Goal: Transaction & Acquisition: Purchase product/service

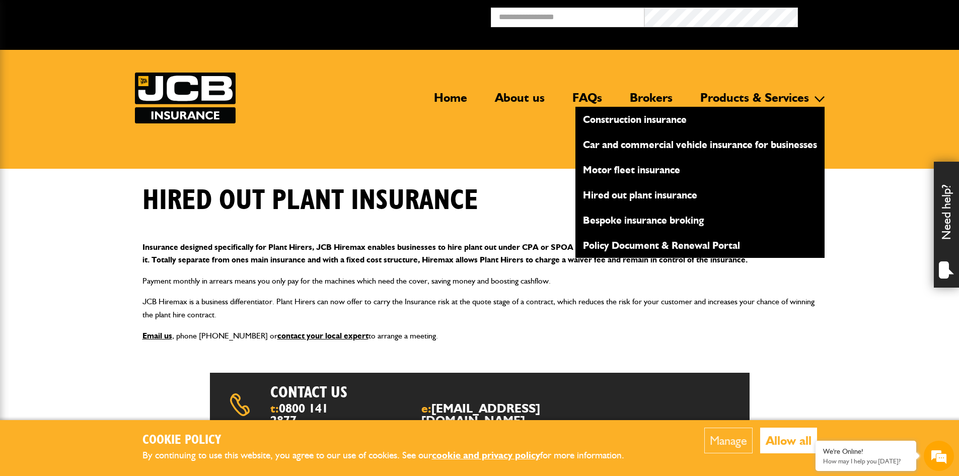
click at [640, 194] on link "Hired out plant insurance" at bounding box center [700, 194] width 249 height 17
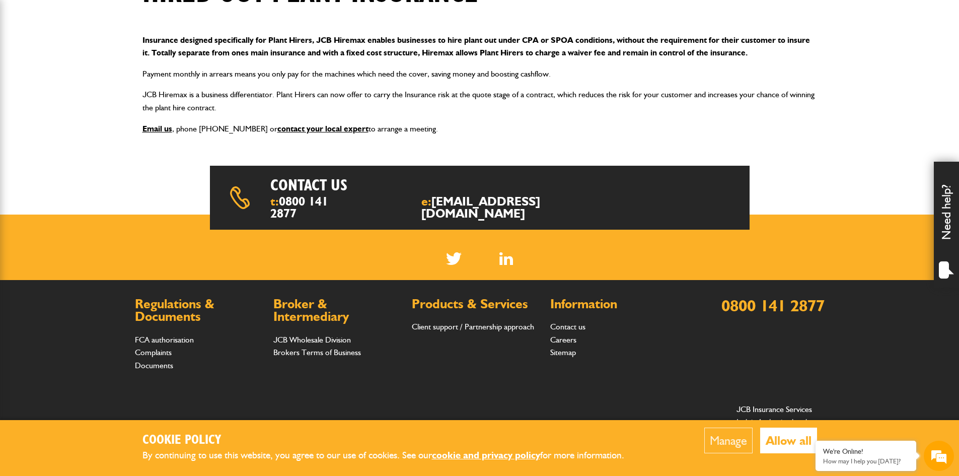
scroll to position [41, 0]
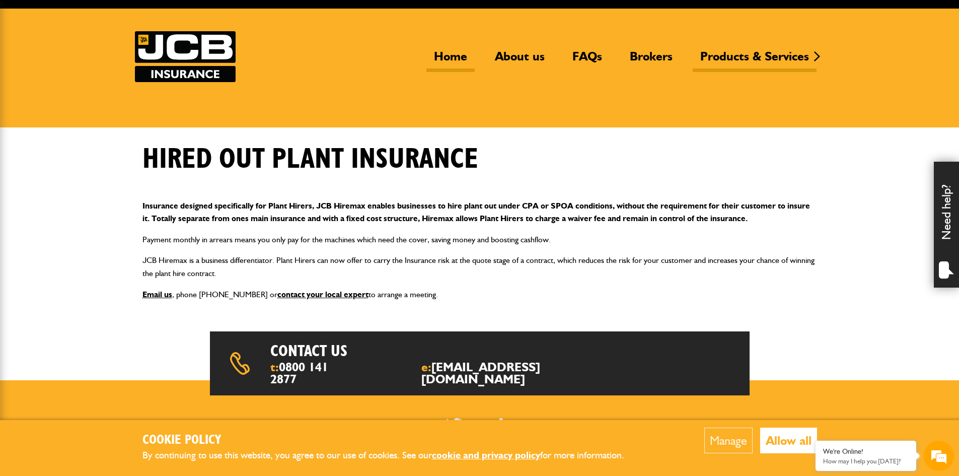
click at [449, 55] on link "Home" at bounding box center [451, 60] width 48 height 23
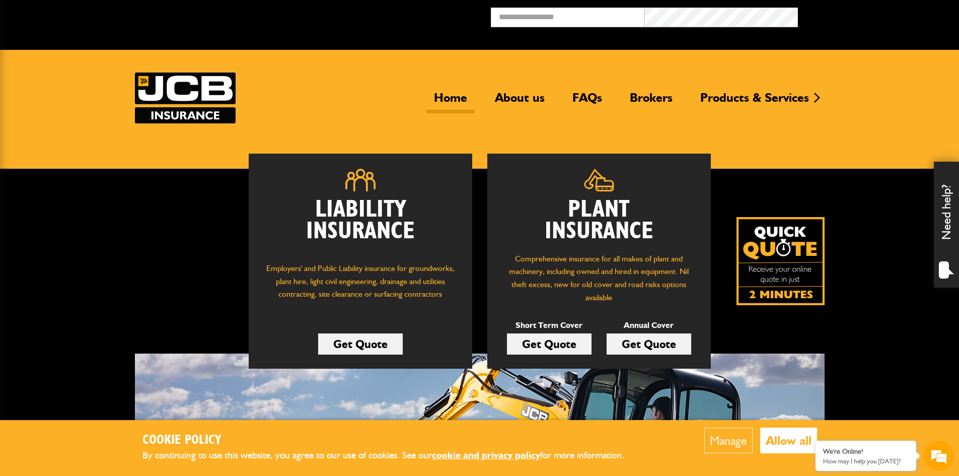
click at [560, 345] on link "Get Quote" at bounding box center [549, 343] width 85 height 21
